Goal: Information Seeking & Learning: Learn about a topic

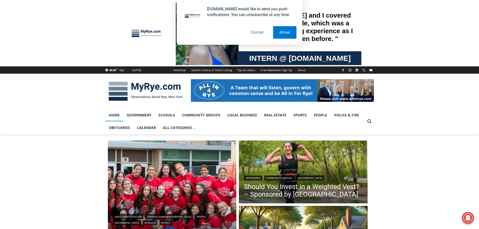
scroll to position [50, 0]
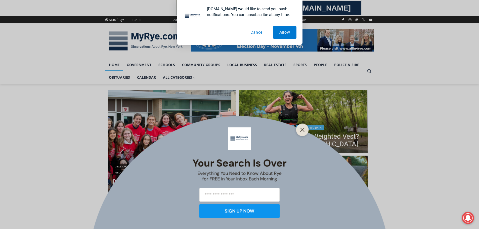
click at [305, 128] on icon "Close" at bounding box center [302, 130] width 5 height 5
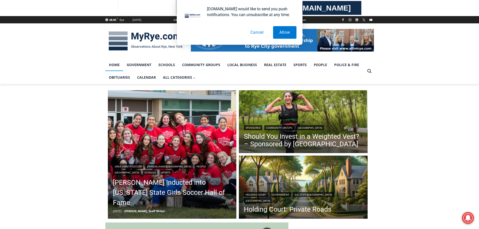
click at [257, 32] on button "Cancel" at bounding box center [257, 32] width 26 height 13
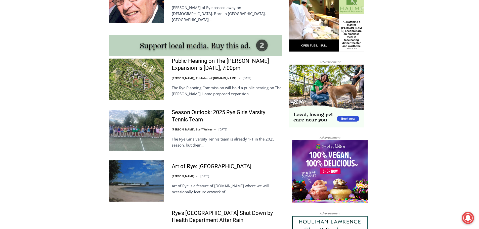
scroll to position [402, 0]
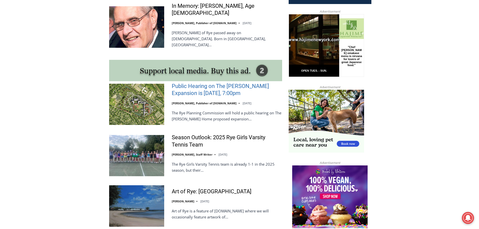
click at [190, 83] on link "Public Hearing on The [PERSON_NAME] Expansion is [DATE], 7:00pm" at bounding box center [227, 90] width 110 height 14
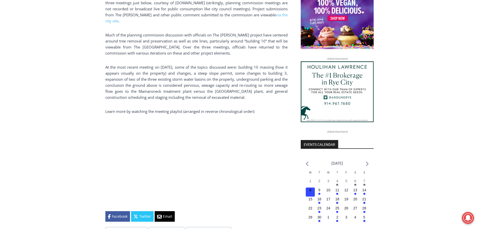
scroll to position [453, 0]
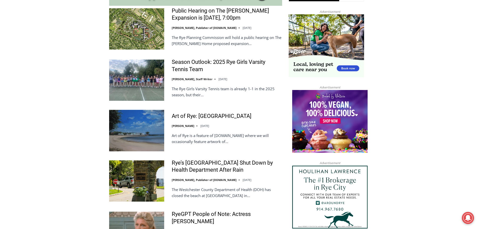
scroll to position [503, 0]
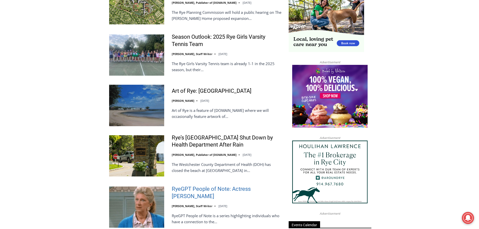
click at [223, 186] on link "RyeGPT People of Note: Actress [PERSON_NAME]" at bounding box center [227, 193] width 110 height 14
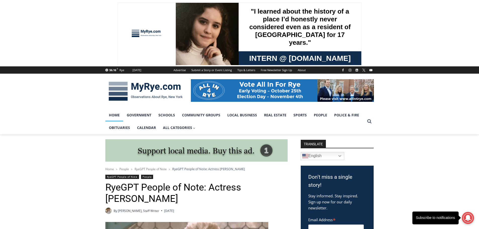
click at [115, 113] on link "Home" at bounding box center [114, 115] width 18 height 13
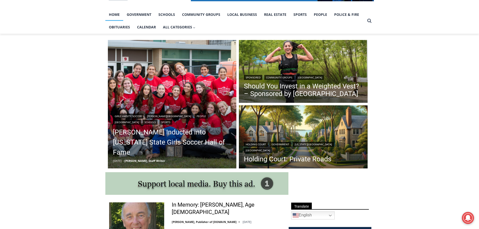
scroll to position [176, 0]
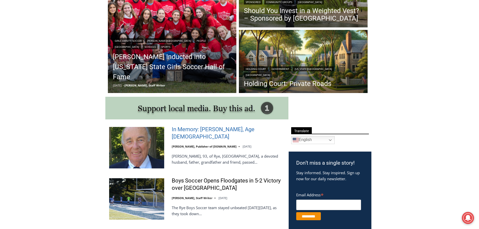
click at [195, 133] on link "In Memory: [PERSON_NAME], Age [DEMOGRAPHIC_DATA]" at bounding box center [227, 133] width 110 height 14
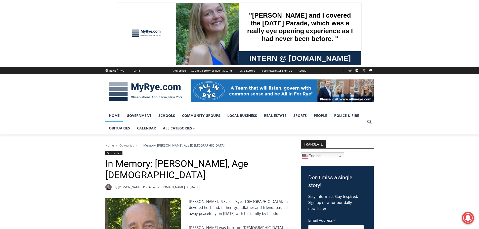
click at [111, 116] on link "Home" at bounding box center [114, 115] width 18 height 13
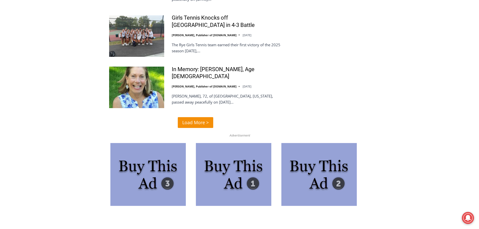
scroll to position [1287, 0]
